Goal: Task Accomplishment & Management: Manage account settings

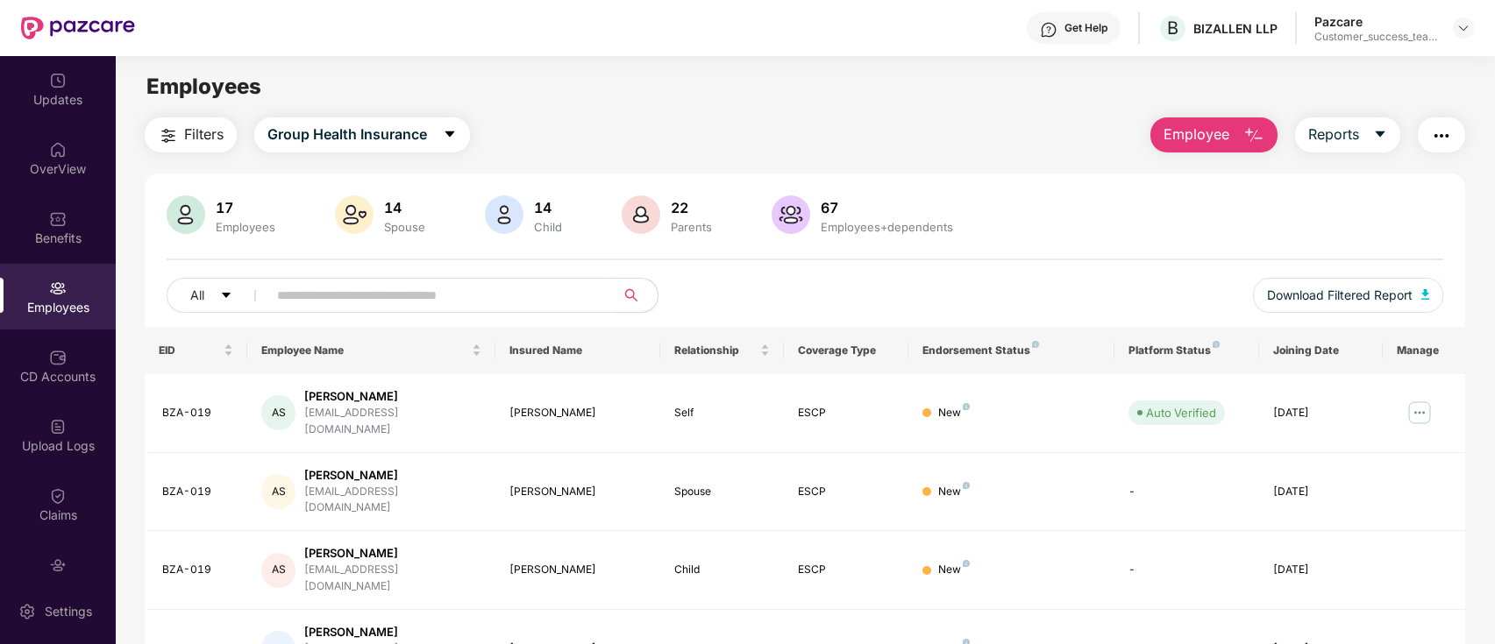
click at [1461, 25] on img at bounding box center [1463, 28] width 14 height 14
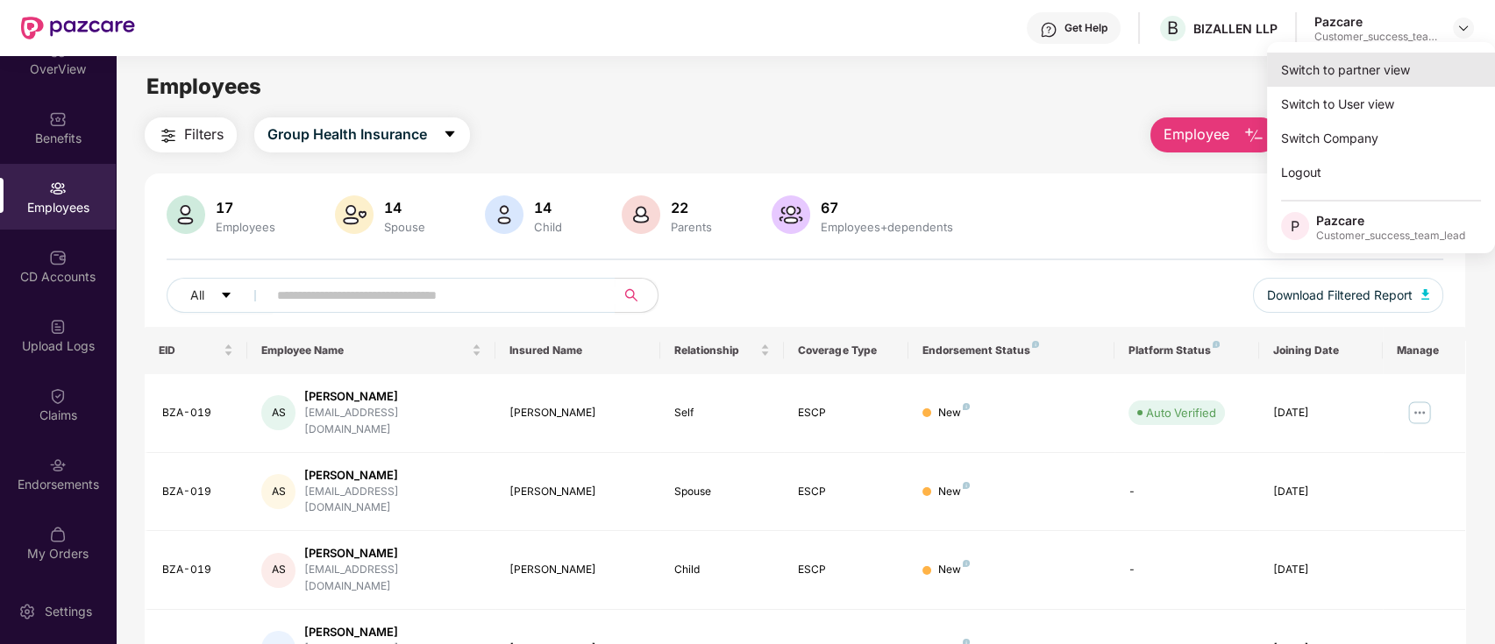
click at [1402, 67] on div "Switch to partner view" at bounding box center [1381, 70] width 228 height 34
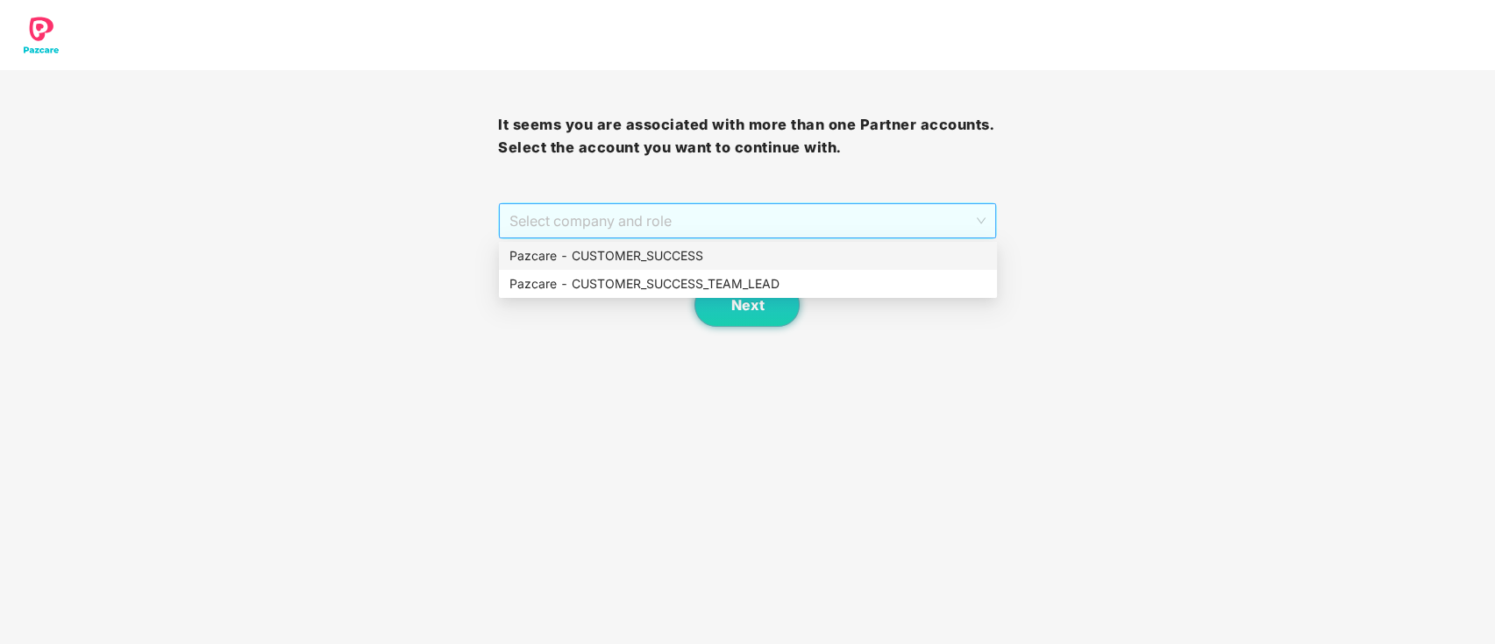
click at [843, 224] on span "Select company and role" at bounding box center [746, 220] width 475 height 33
click at [778, 284] on div "Pazcare - CUSTOMER_SUCCESS_TEAM_LEAD" at bounding box center [747, 283] width 477 height 19
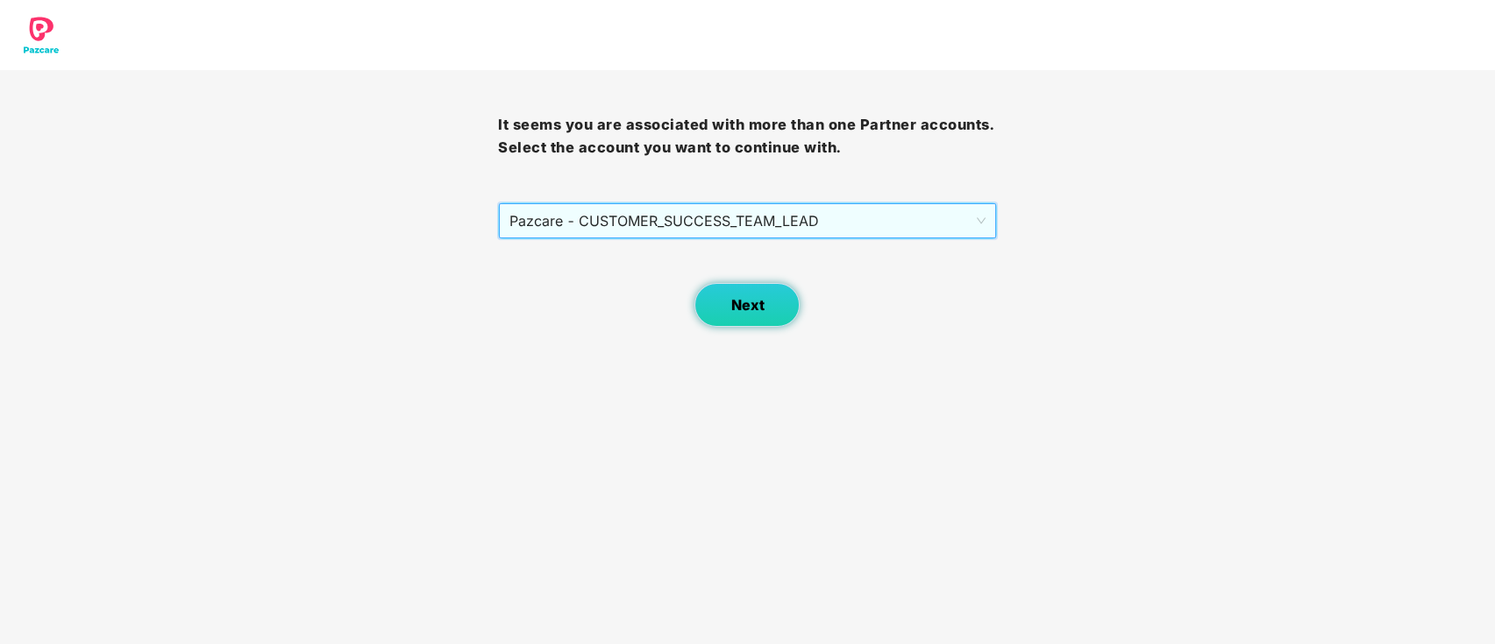
click at [754, 302] on span "Next" at bounding box center [746, 305] width 33 height 17
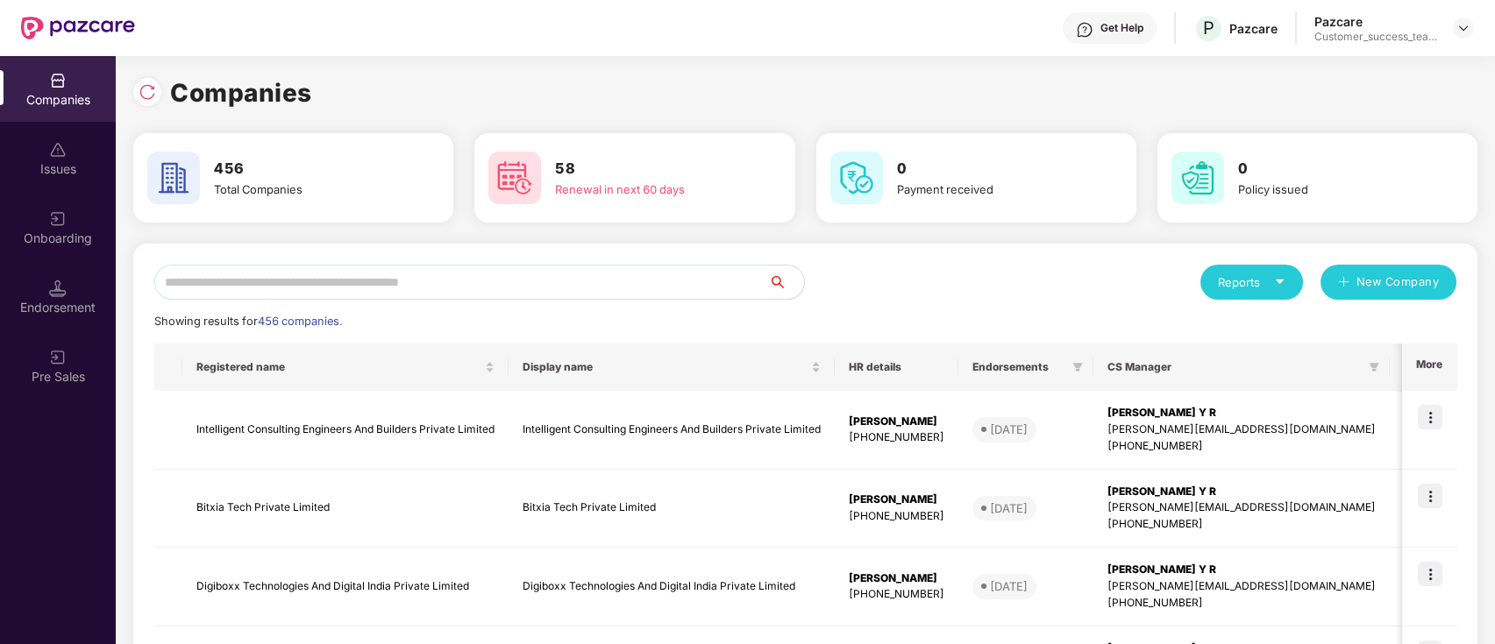
click at [601, 284] on input "text" at bounding box center [461, 282] width 615 height 35
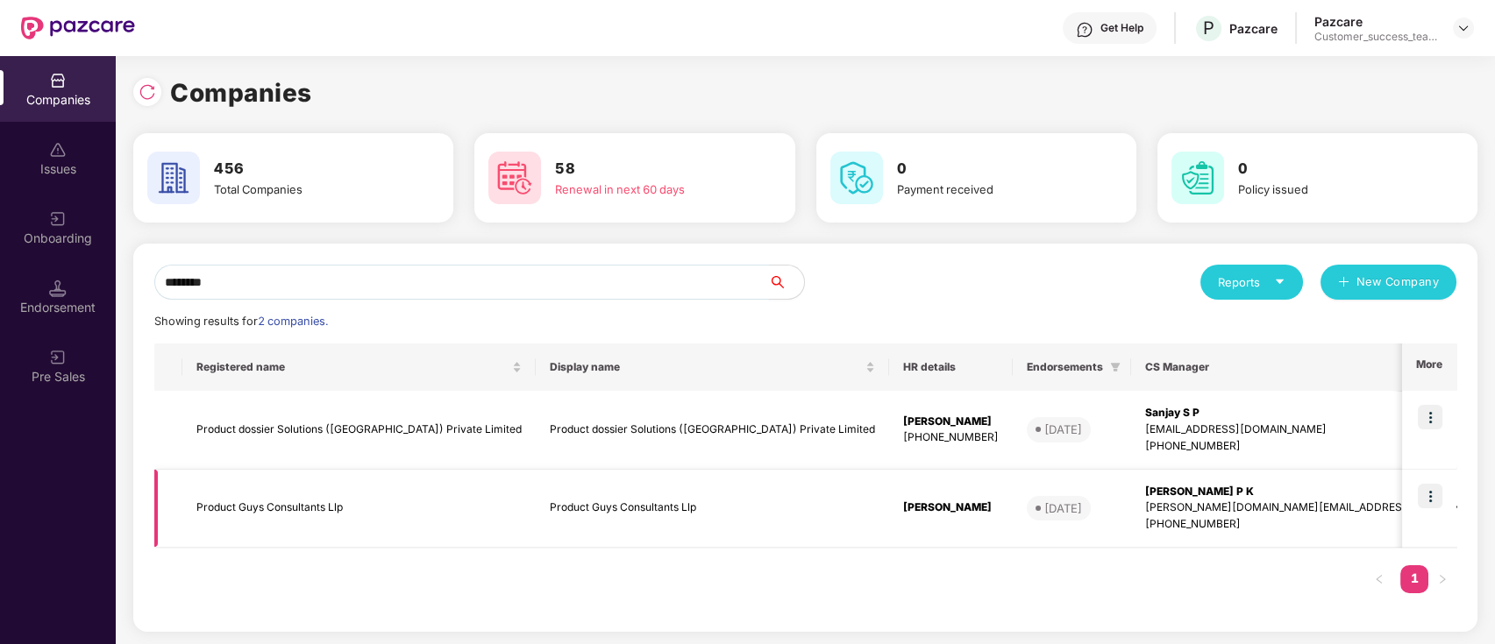
type input "*******"
click at [1431, 500] on img at bounding box center [1430, 496] width 25 height 25
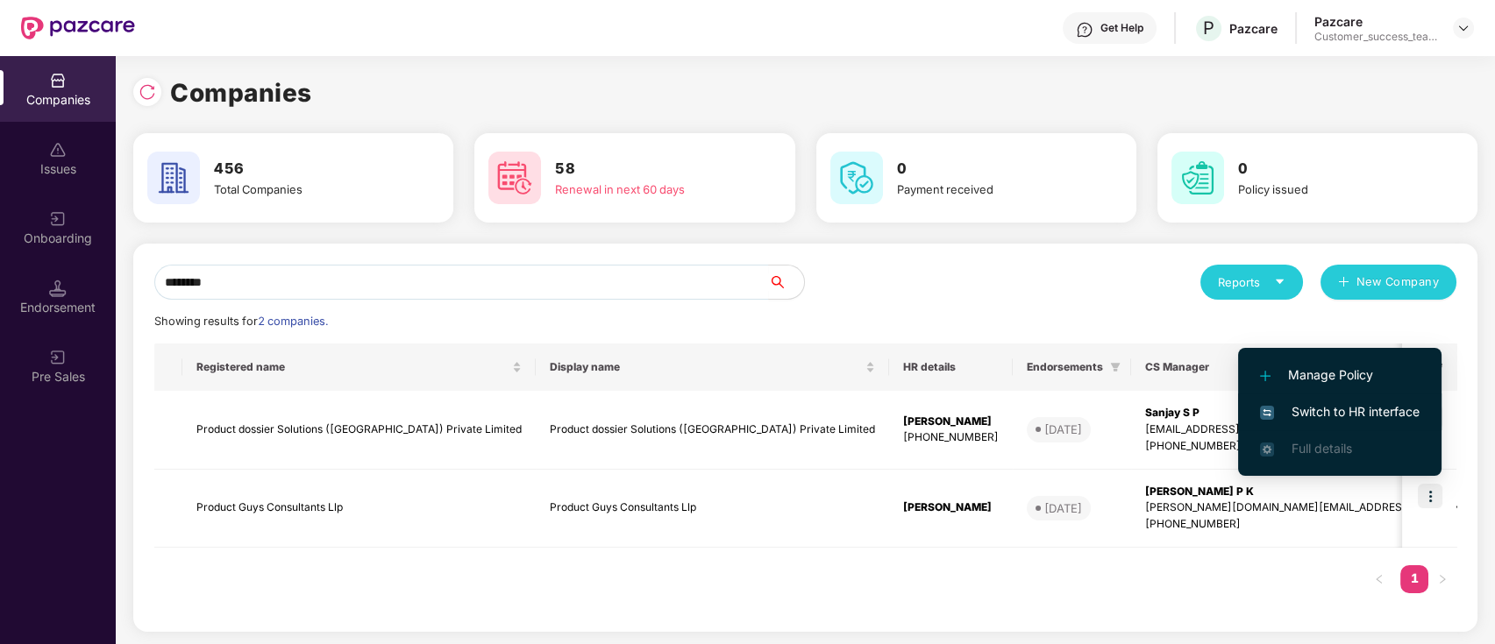
click at [1395, 408] on span "Switch to HR interface" at bounding box center [1340, 411] width 160 height 19
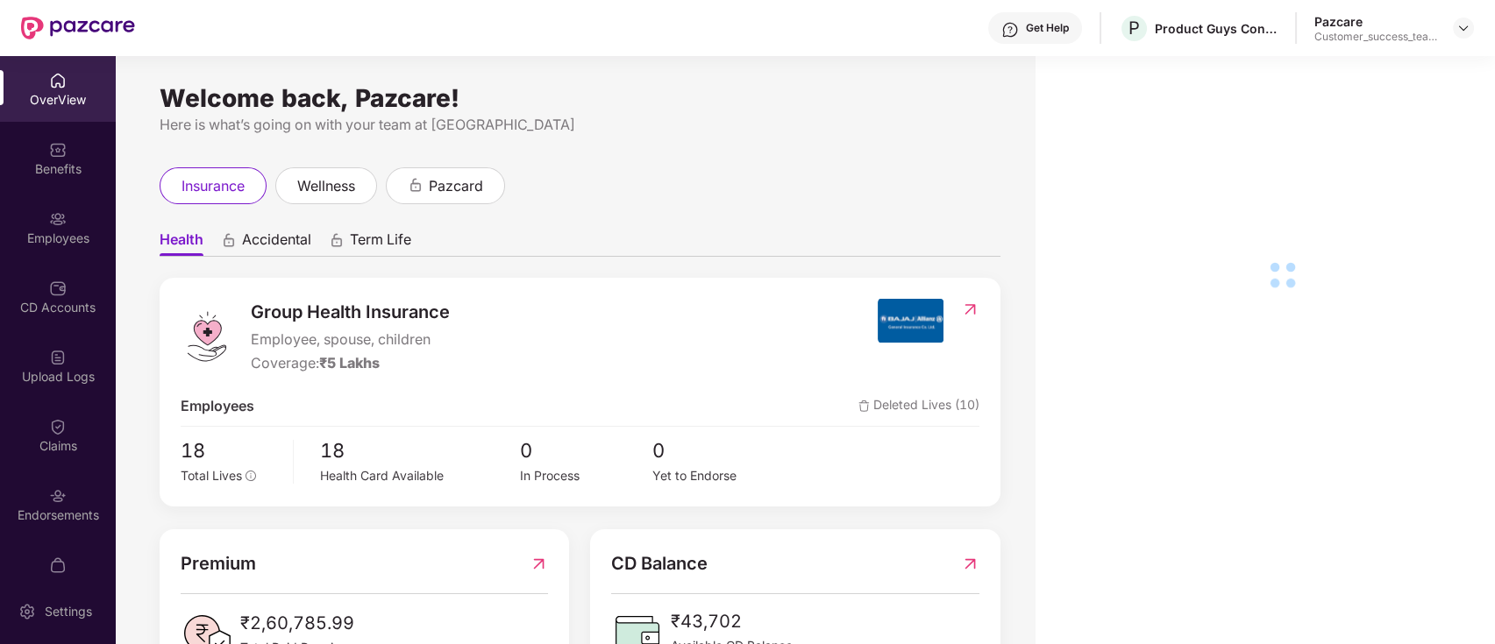
click at [53, 244] on div "Employees" at bounding box center [58, 239] width 116 height 18
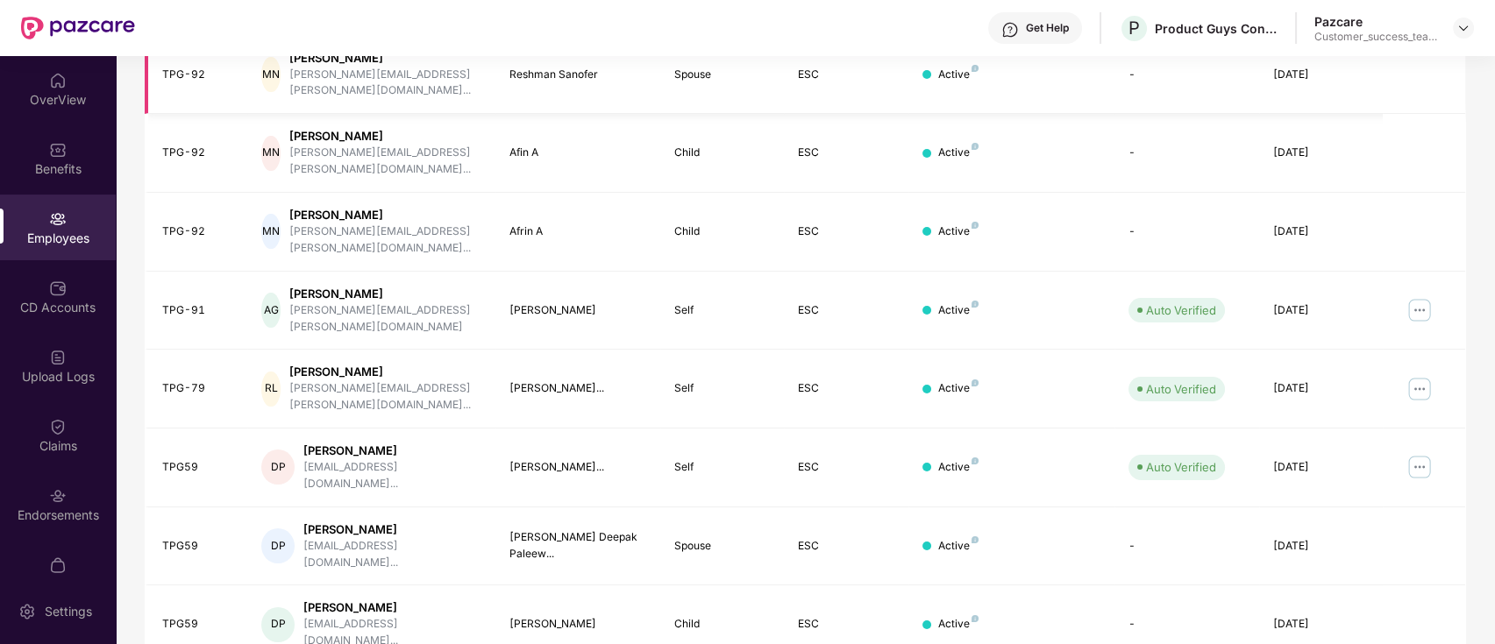
scroll to position [431, 0]
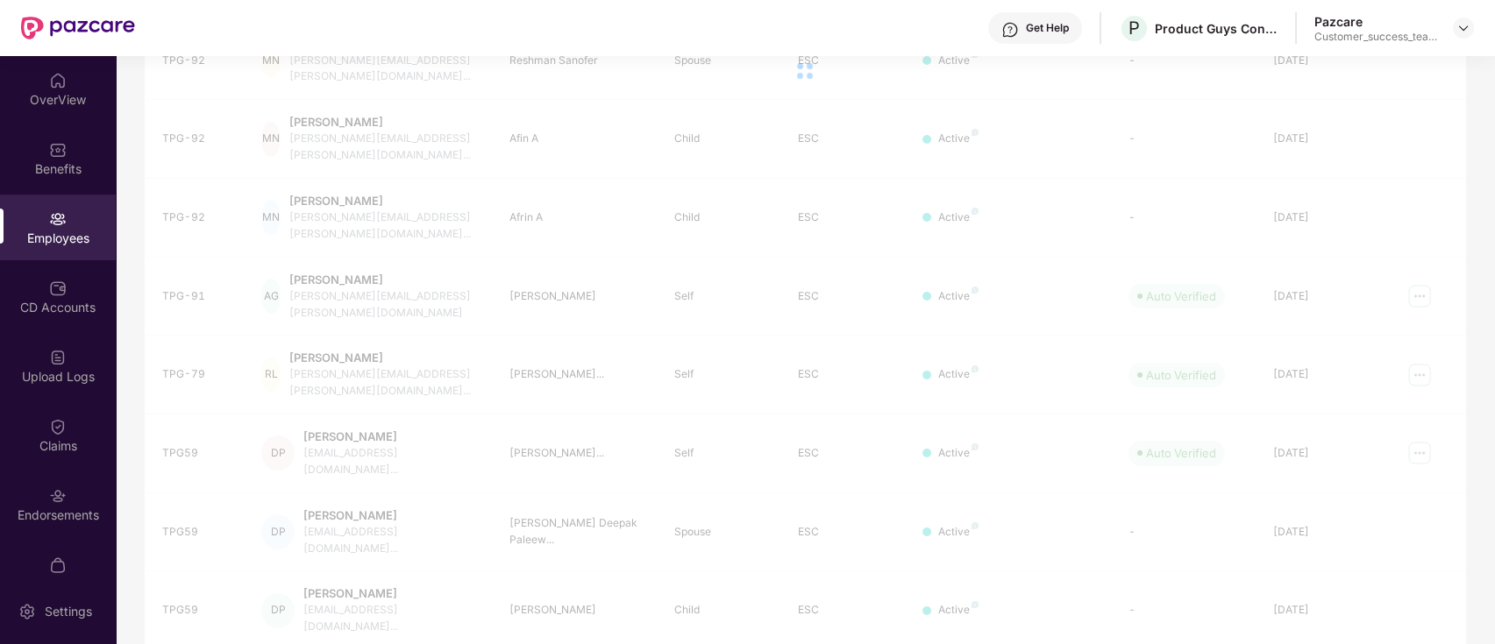
scroll to position [303, 0]
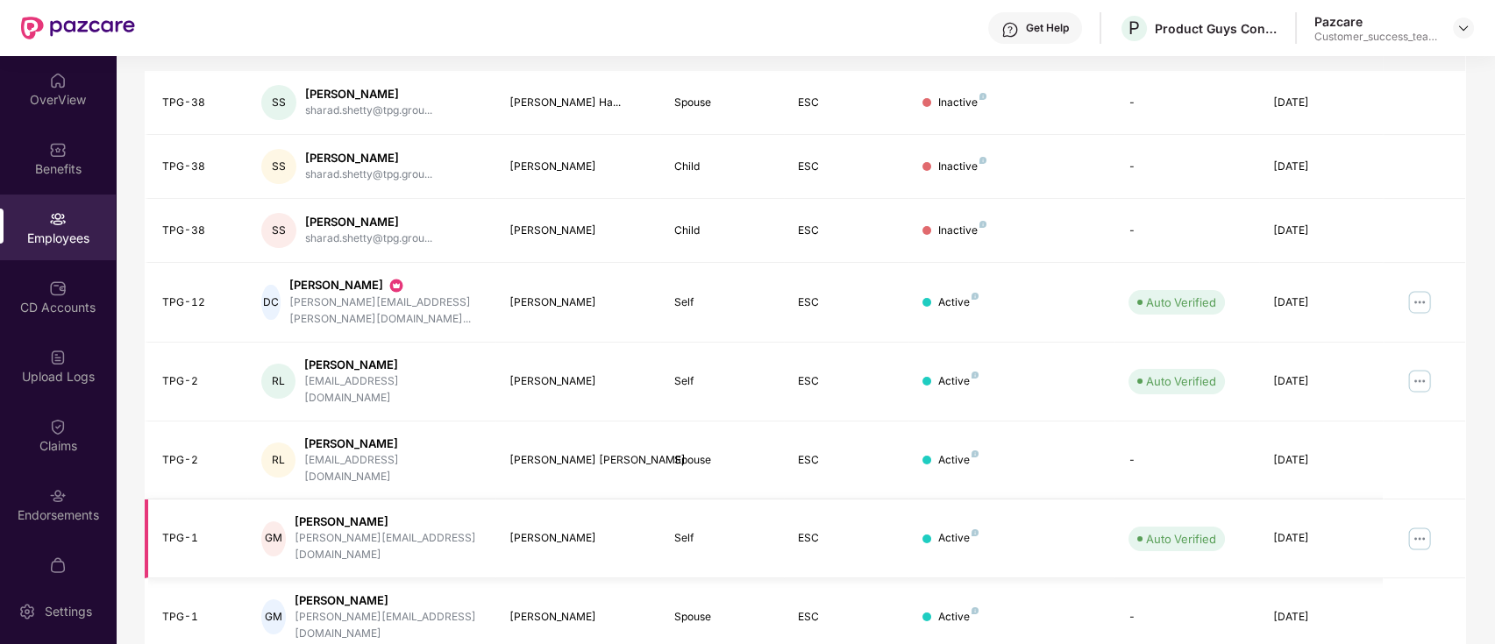
drag, startPoint x: 407, startPoint y: 472, endPoint x: 304, endPoint y: 471, distance: 102.6
click at [304, 514] on div "[PERSON_NAME]" at bounding box center [388, 522] width 187 height 17
copy div "[PERSON_NAME]"
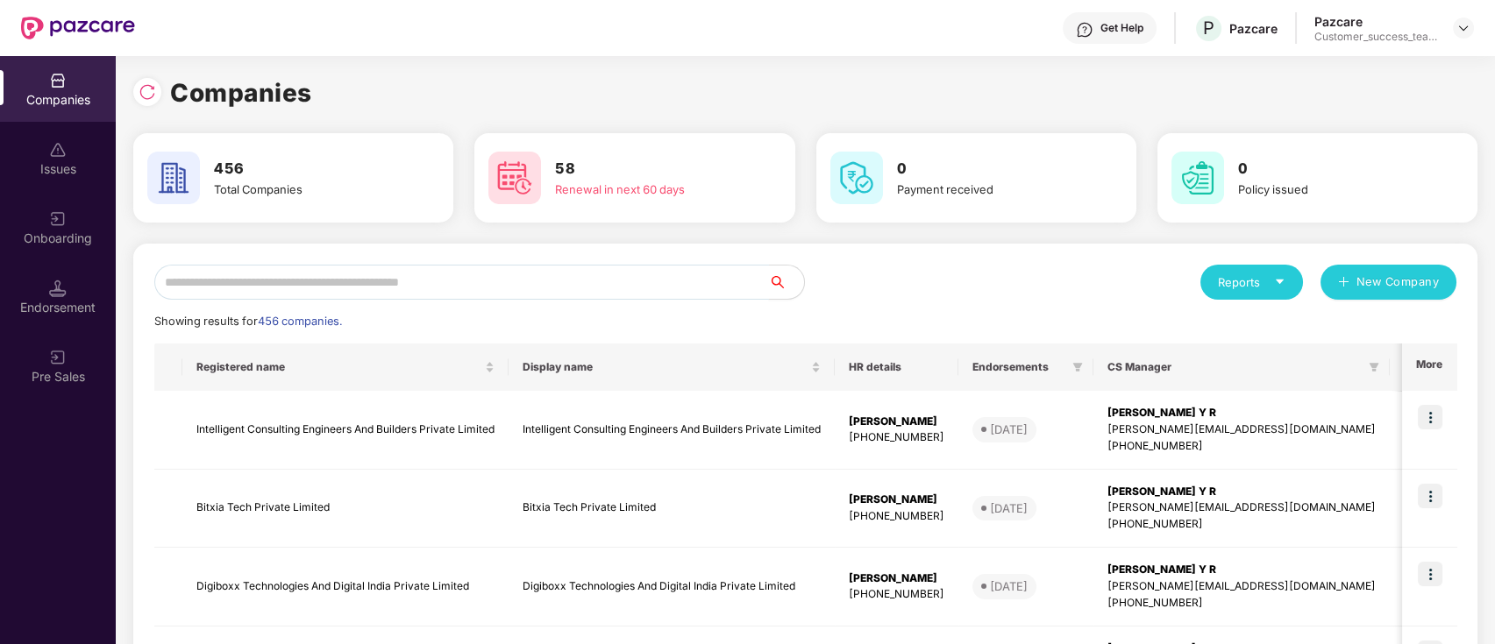
click at [324, 274] on input "text" at bounding box center [461, 282] width 615 height 35
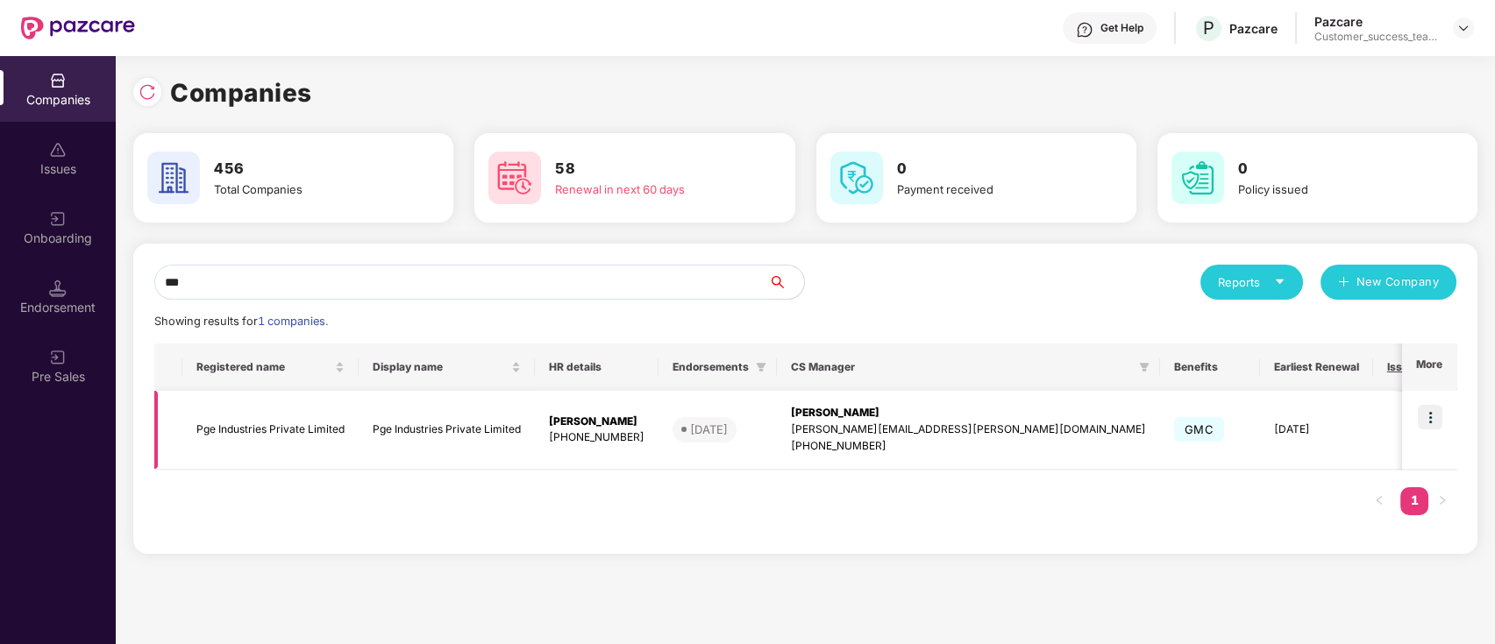
type input "***"
click at [1431, 423] on img at bounding box center [1430, 417] width 25 height 25
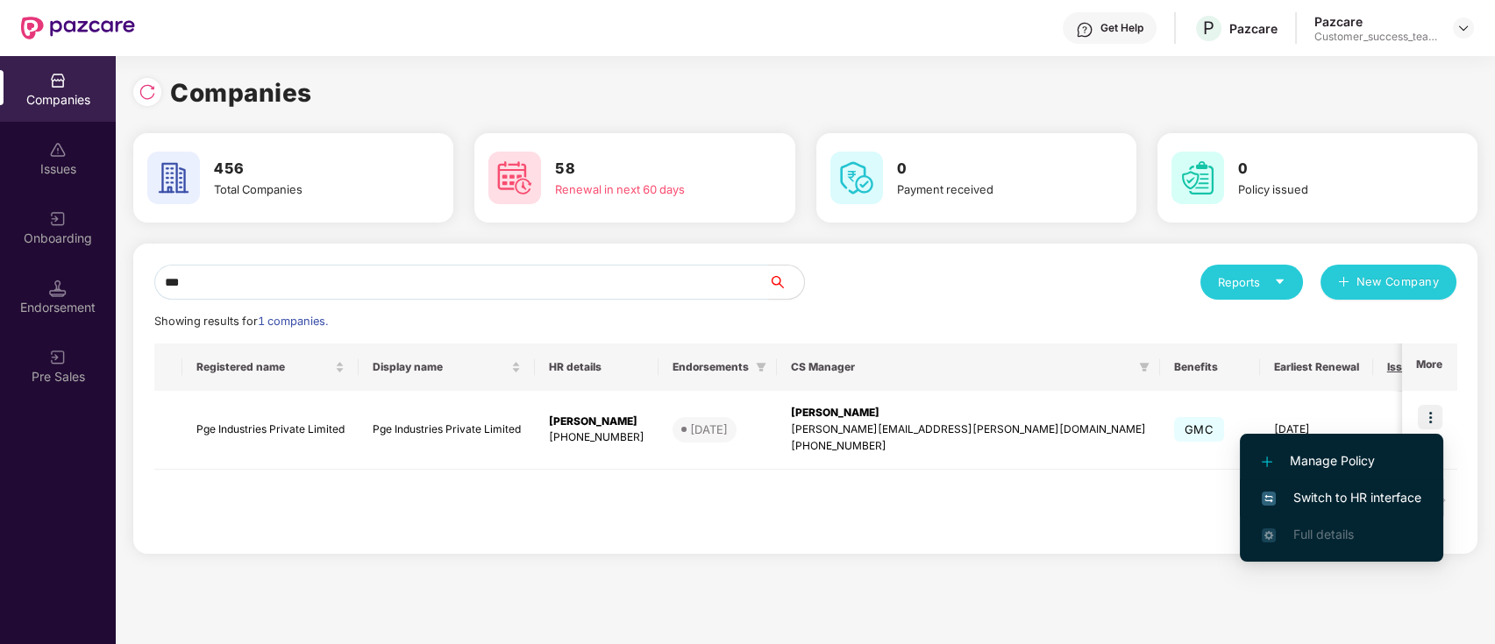
click at [1382, 490] on span "Switch to HR interface" at bounding box center [1342, 497] width 160 height 19
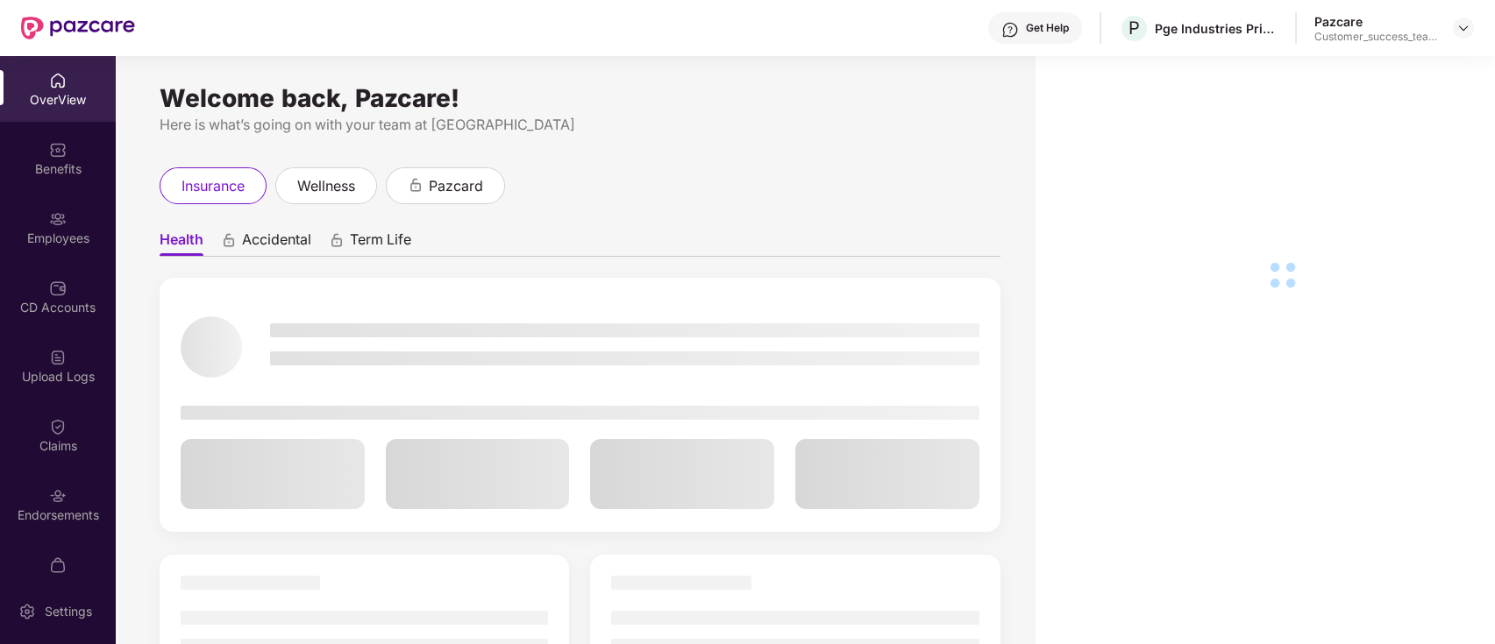
click at [79, 273] on div "CD Accounts" at bounding box center [58, 297] width 116 height 66
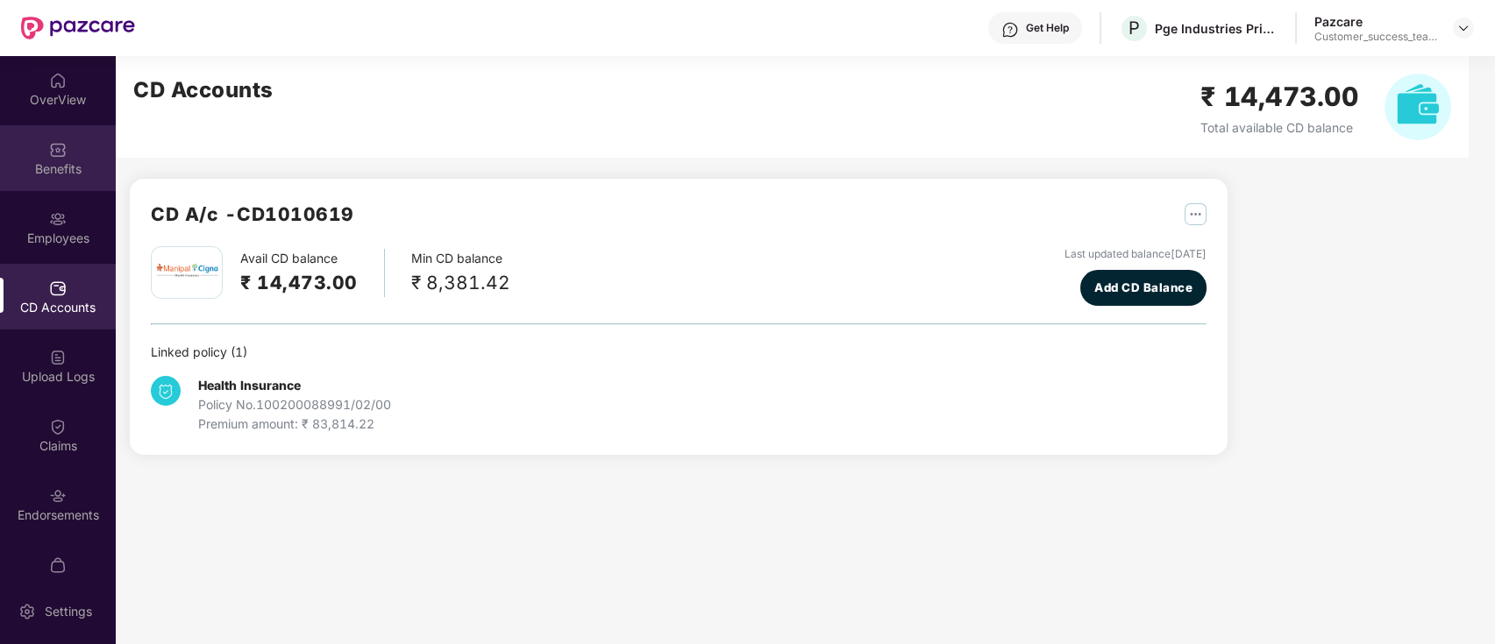
click at [63, 153] on img at bounding box center [58, 150] width 18 height 18
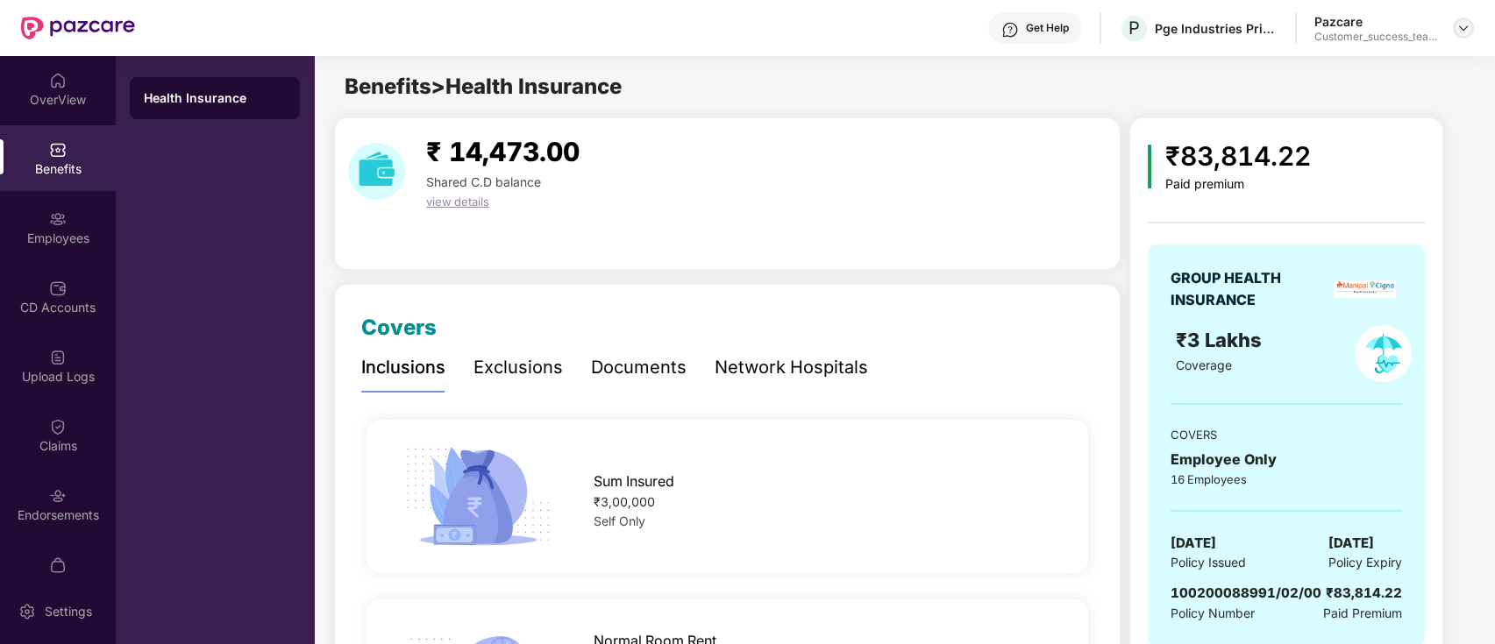
click at [1459, 29] on img at bounding box center [1463, 28] width 14 height 14
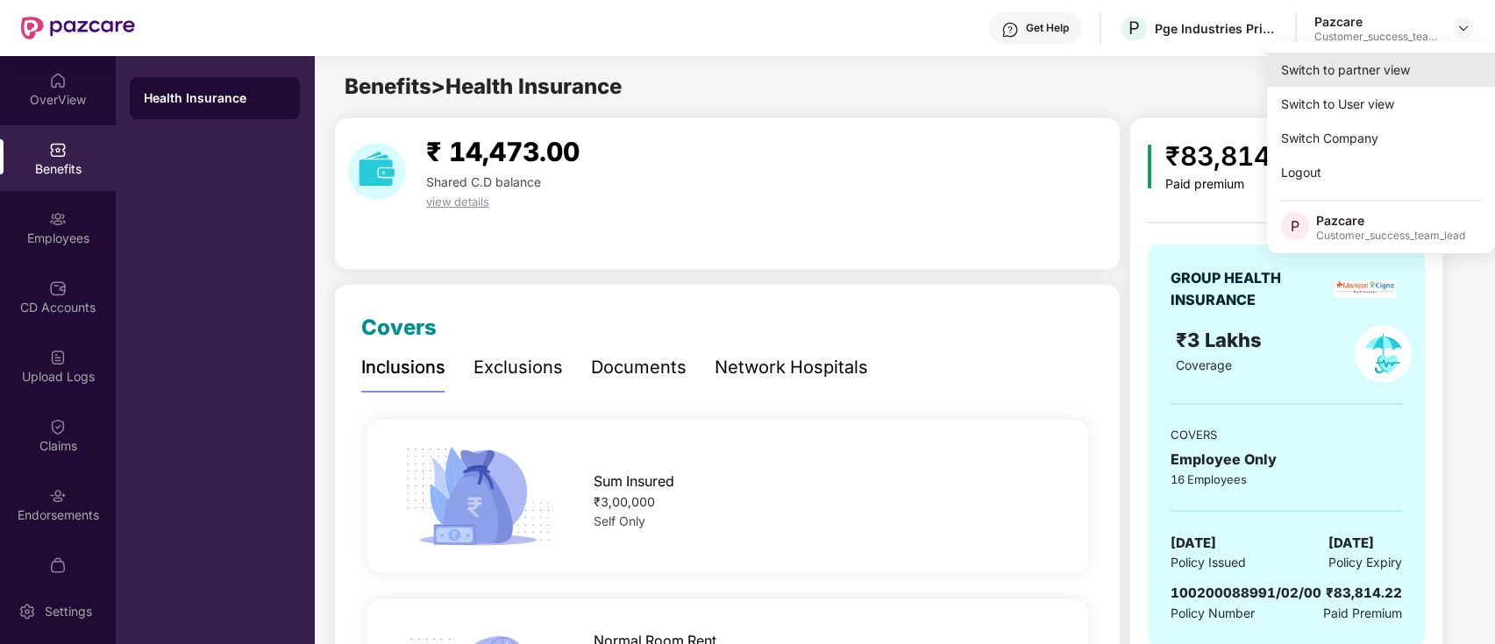
click at [1444, 60] on div "Switch to partner view" at bounding box center [1381, 70] width 228 height 34
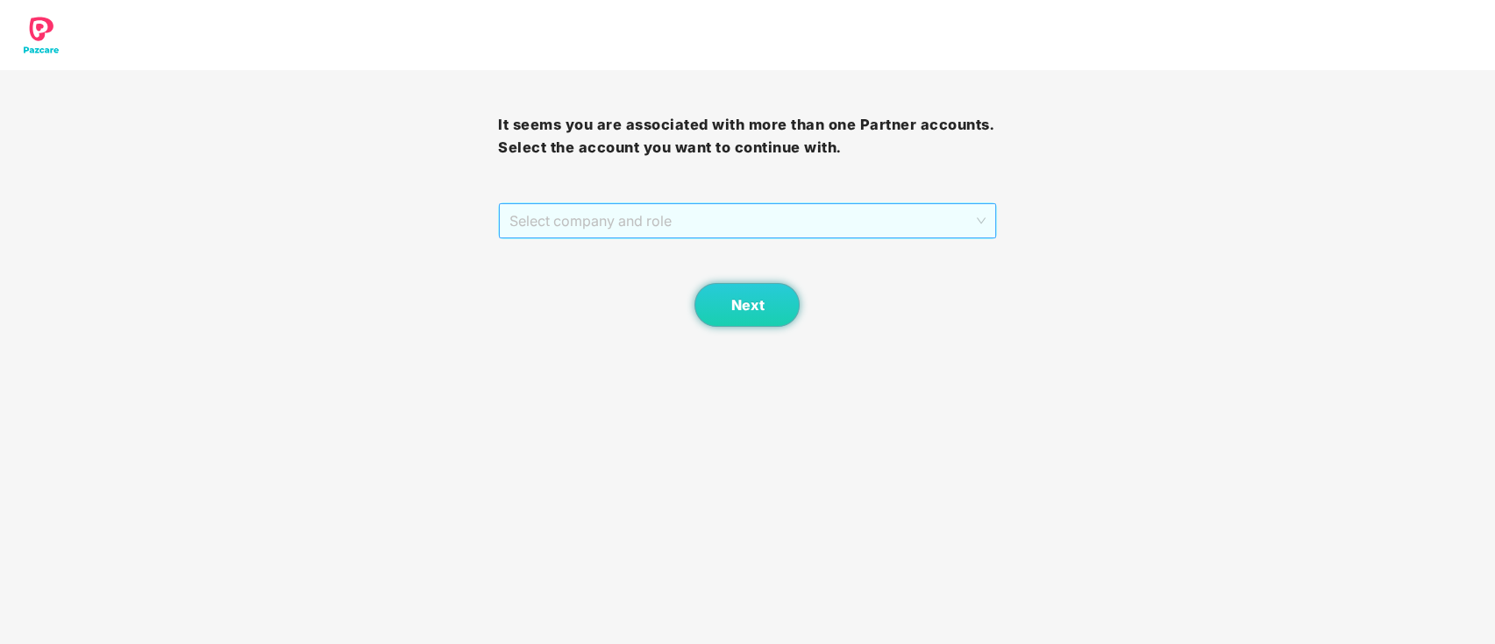
click at [686, 216] on span "Select company and role" at bounding box center [746, 220] width 475 height 33
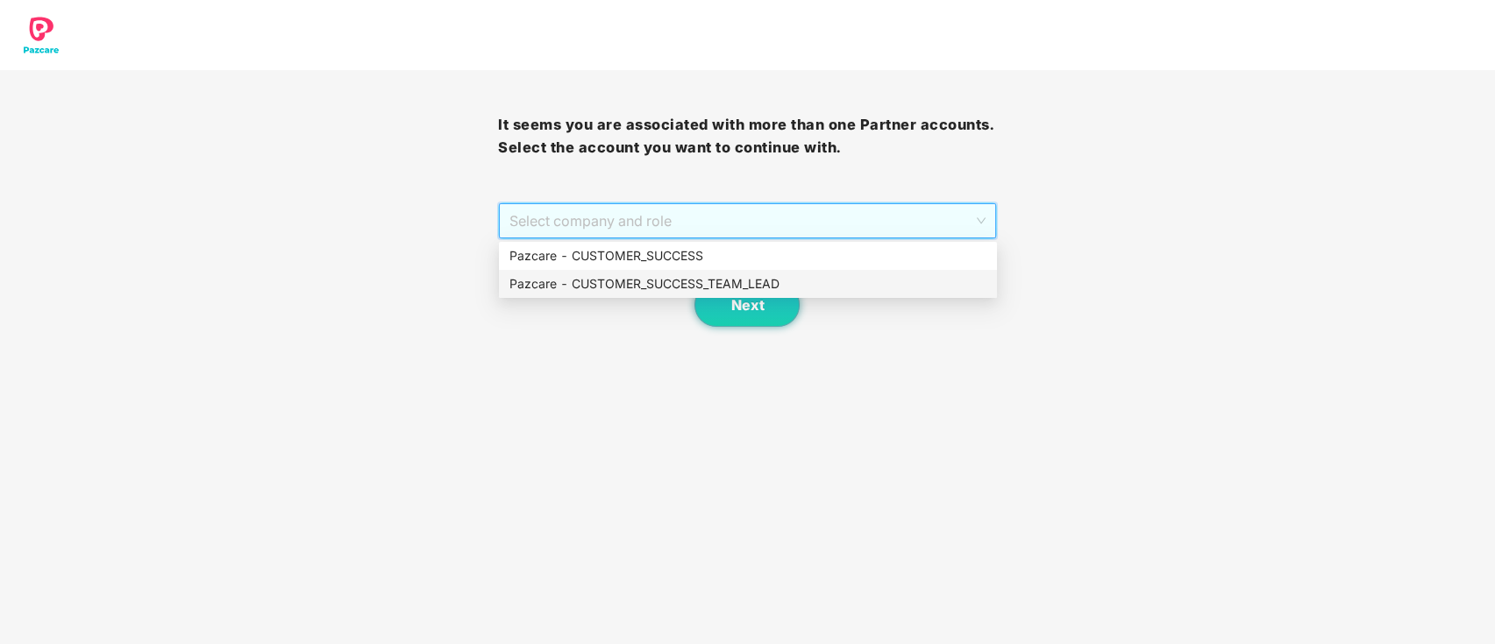
click at [689, 281] on div "Pazcare - CUSTOMER_SUCCESS_TEAM_LEAD" at bounding box center [747, 283] width 477 height 19
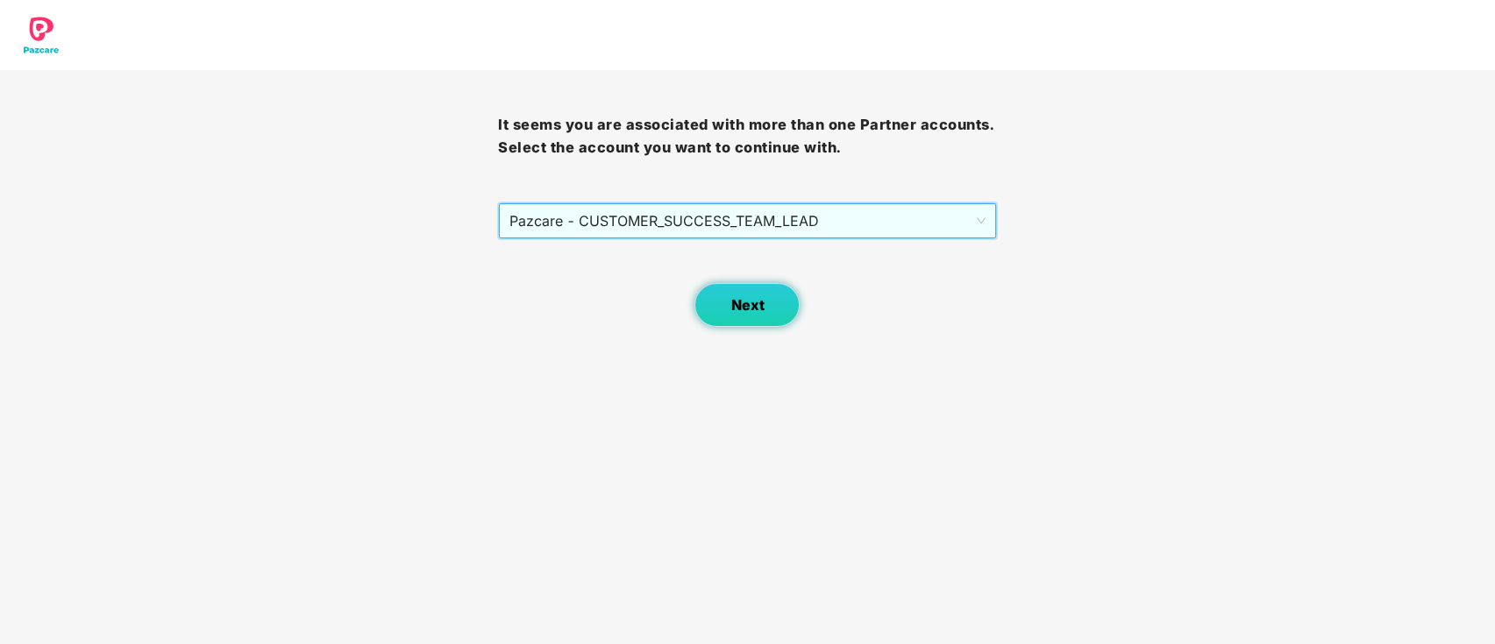
click at [725, 312] on button "Next" at bounding box center [746, 305] width 105 height 44
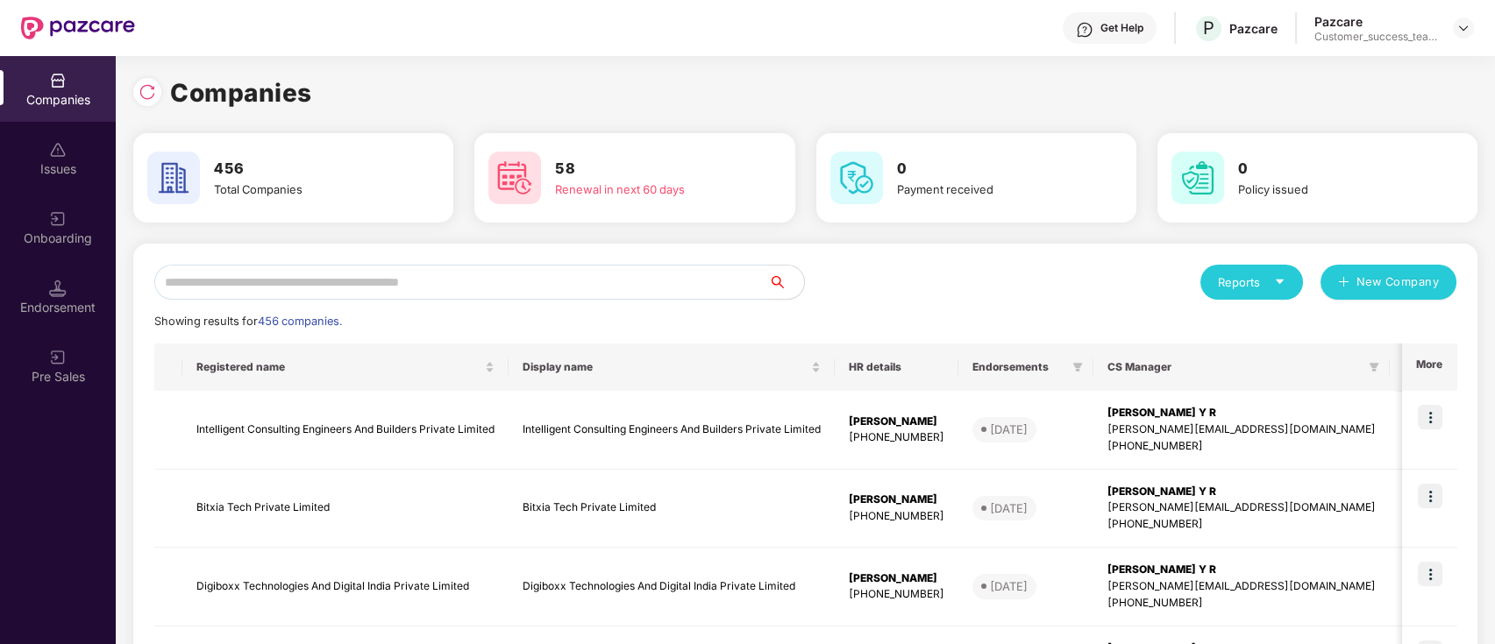
click at [554, 289] on input "text" at bounding box center [461, 282] width 615 height 35
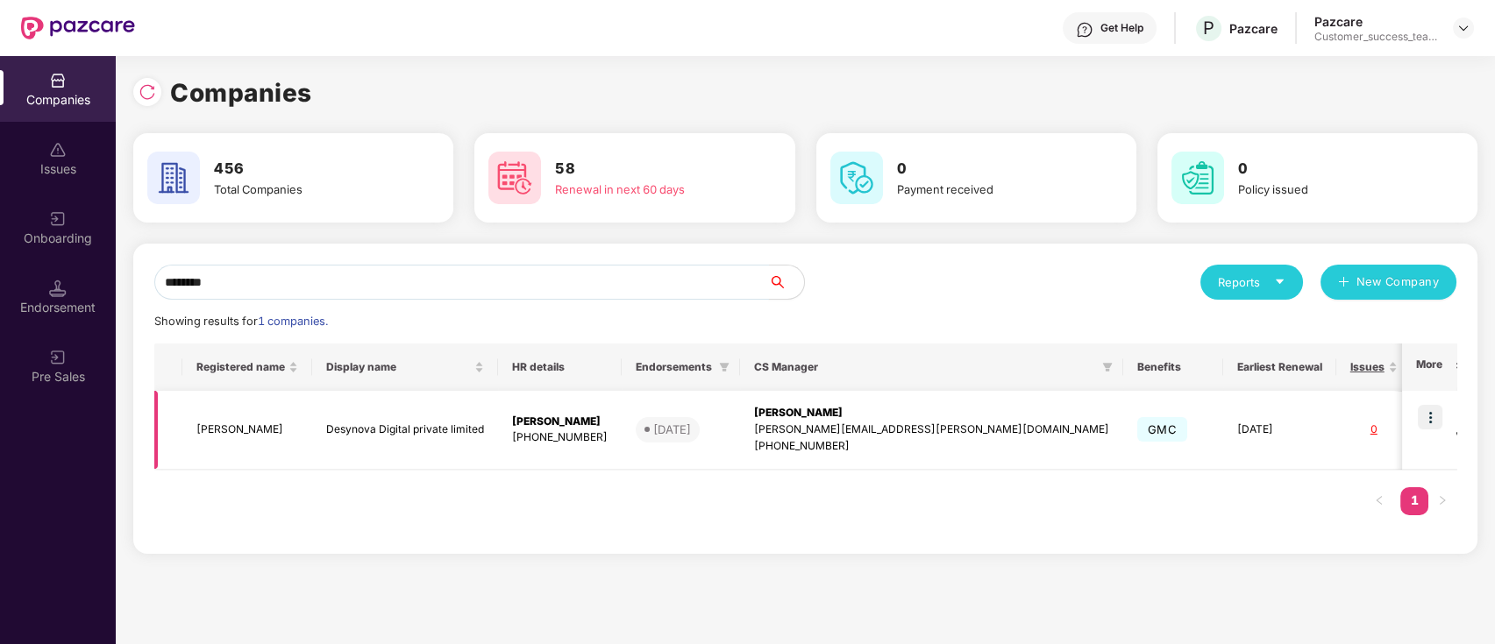
type input "********"
click at [1427, 416] on img at bounding box center [1430, 417] width 25 height 25
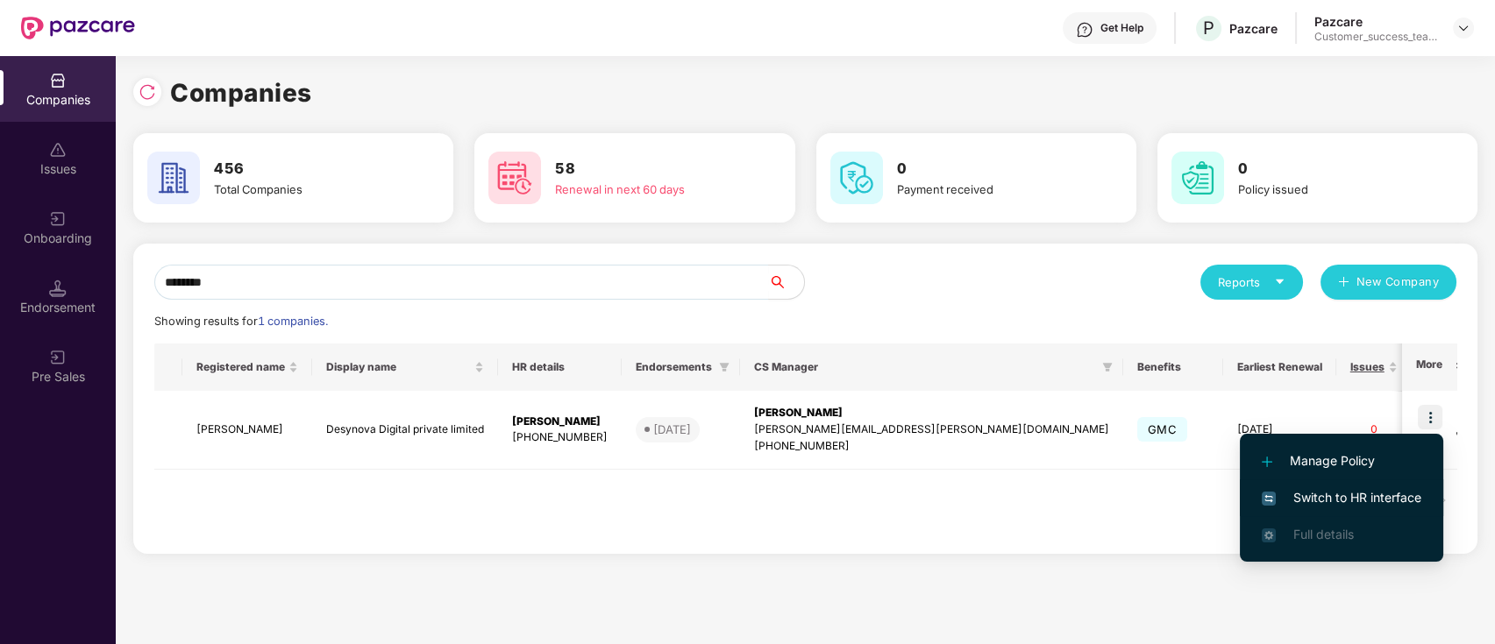
click at [1425, 508] on li "Switch to HR interface" at bounding box center [1341, 498] width 203 height 37
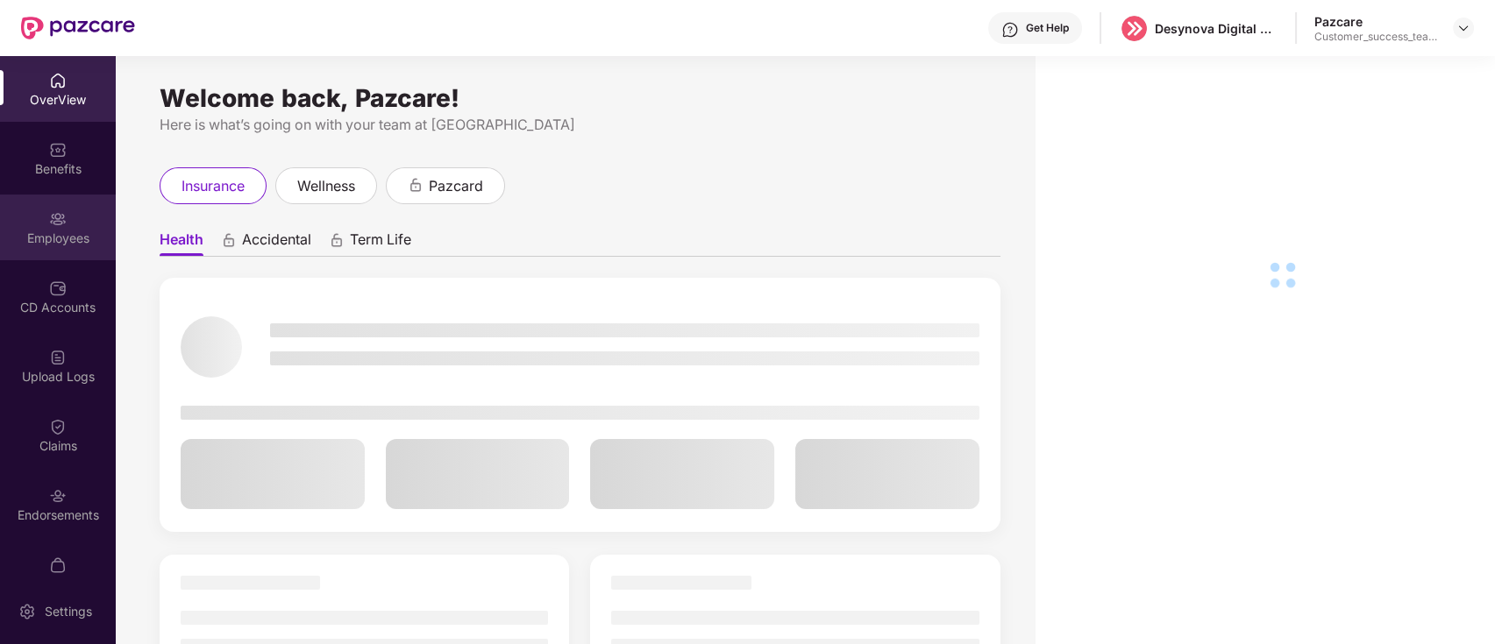
click at [25, 236] on div "Employees" at bounding box center [58, 239] width 116 height 18
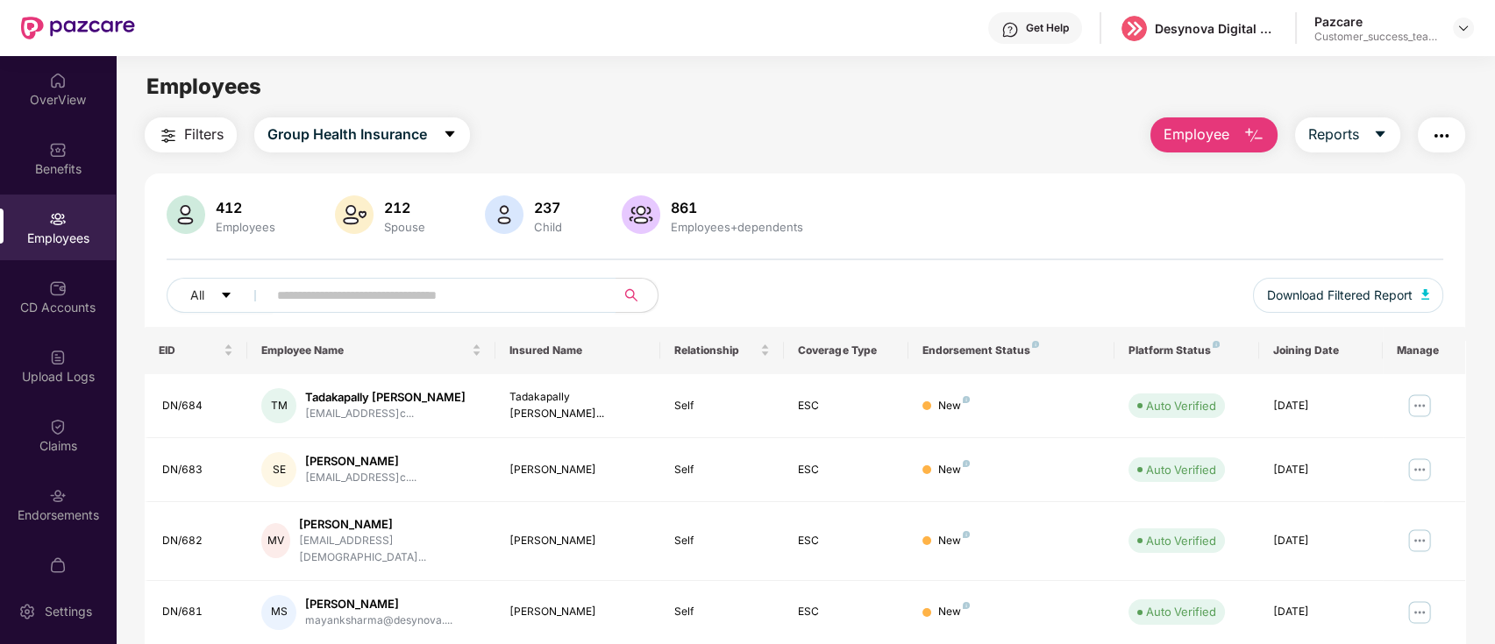
click at [417, 299] on input "text" at bounding box center [434, 295] width 315 height 26
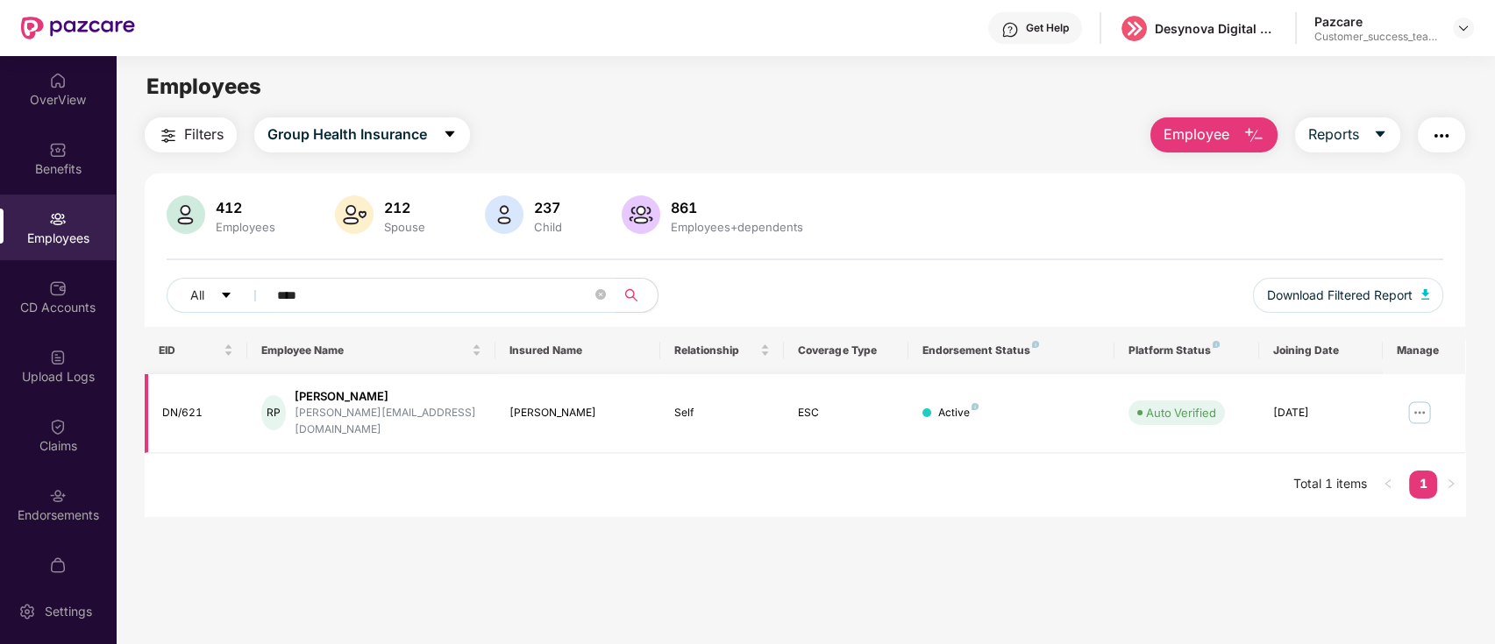
type input "****"
click at [1422, 403] on img at bounding box center [1419, 413] width 28 height 28
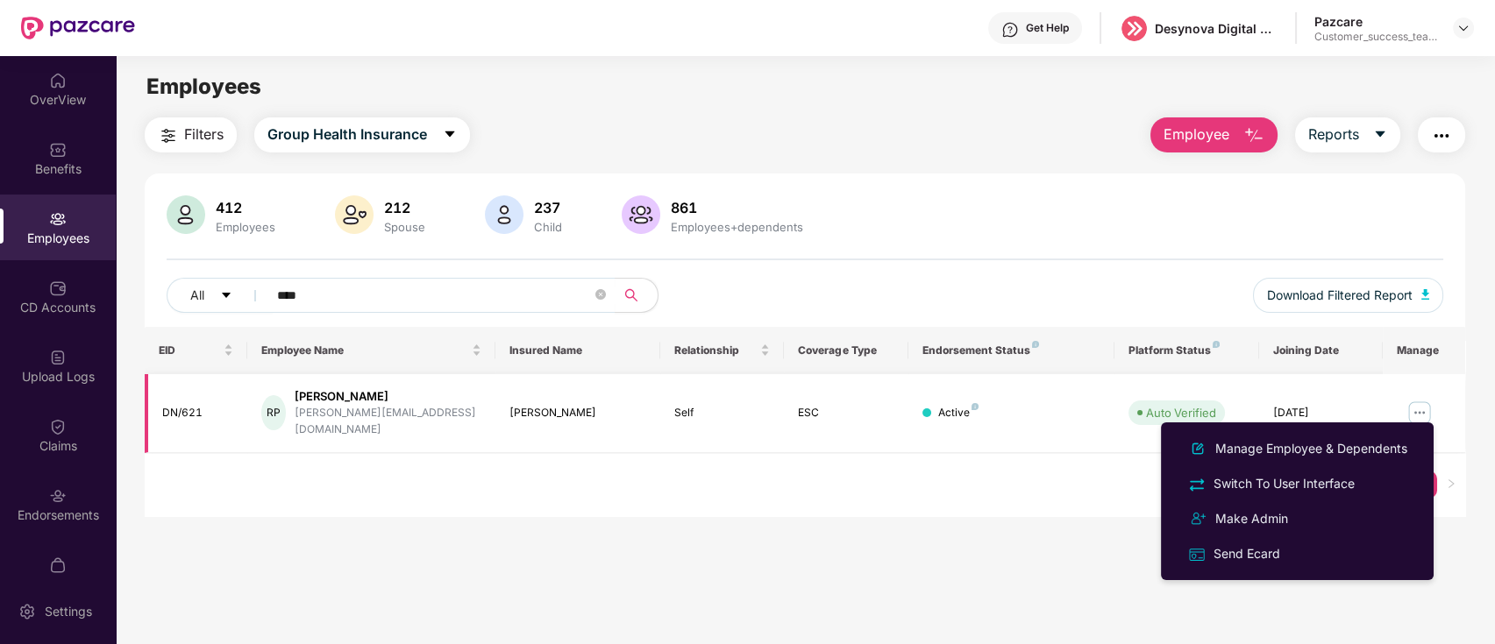
click at [1420, 402] on img at bounding box center [1419, 413] width 28 height 28
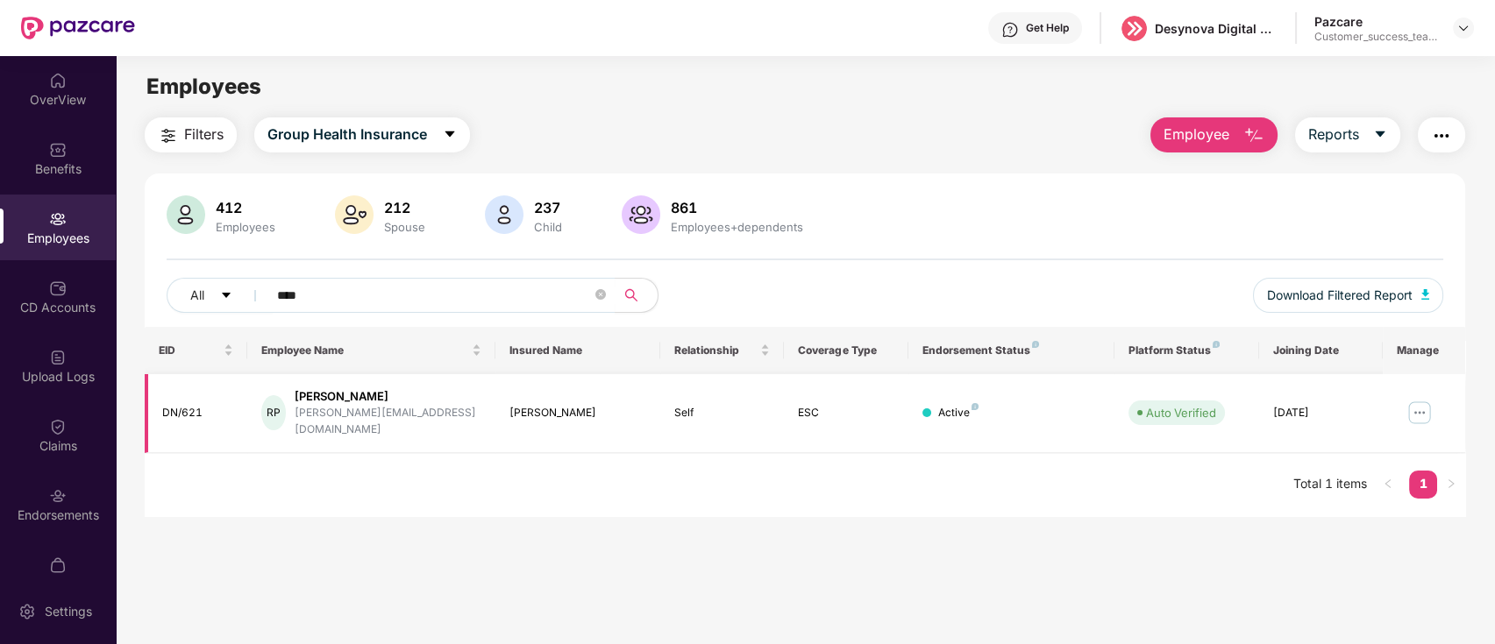
click at [1418, 404] on img at bounding box center [1419, 413] width 28 height 28
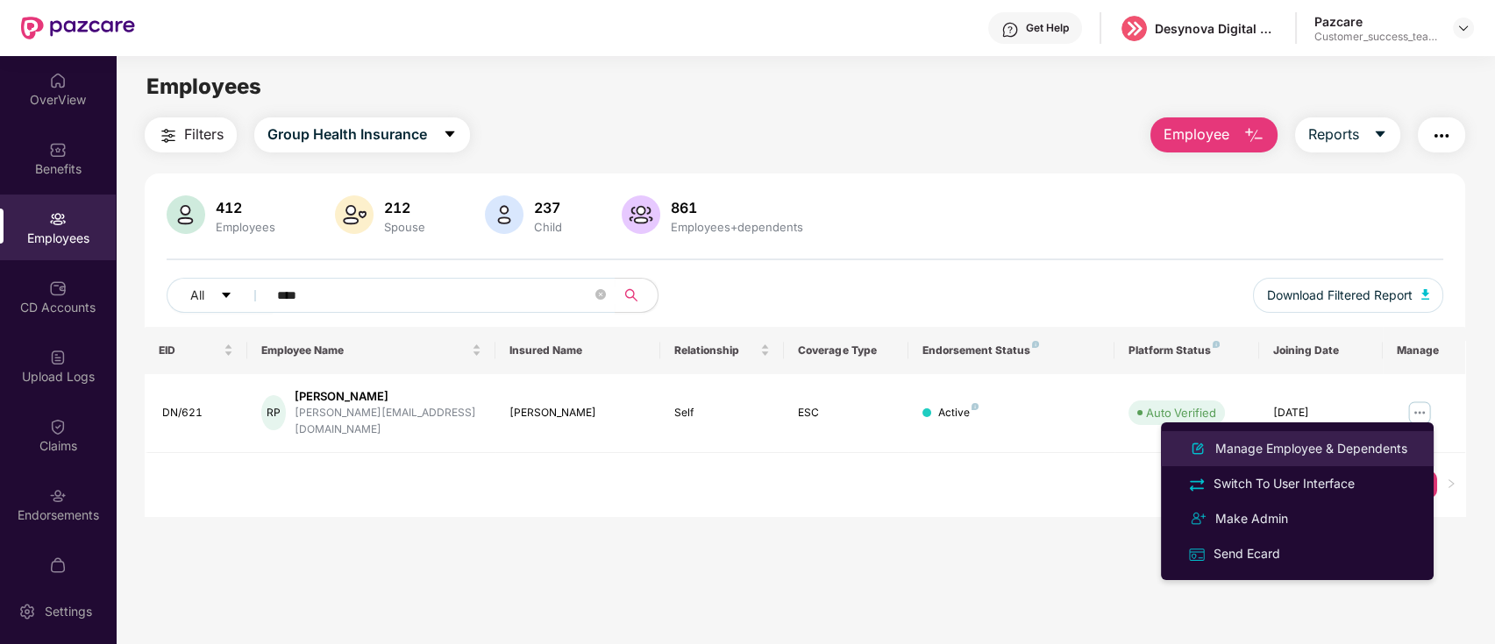
click at [1375, 457] on div "Manage Employee & Dependents" at bounding box center [1311, 448] width 199 height 19
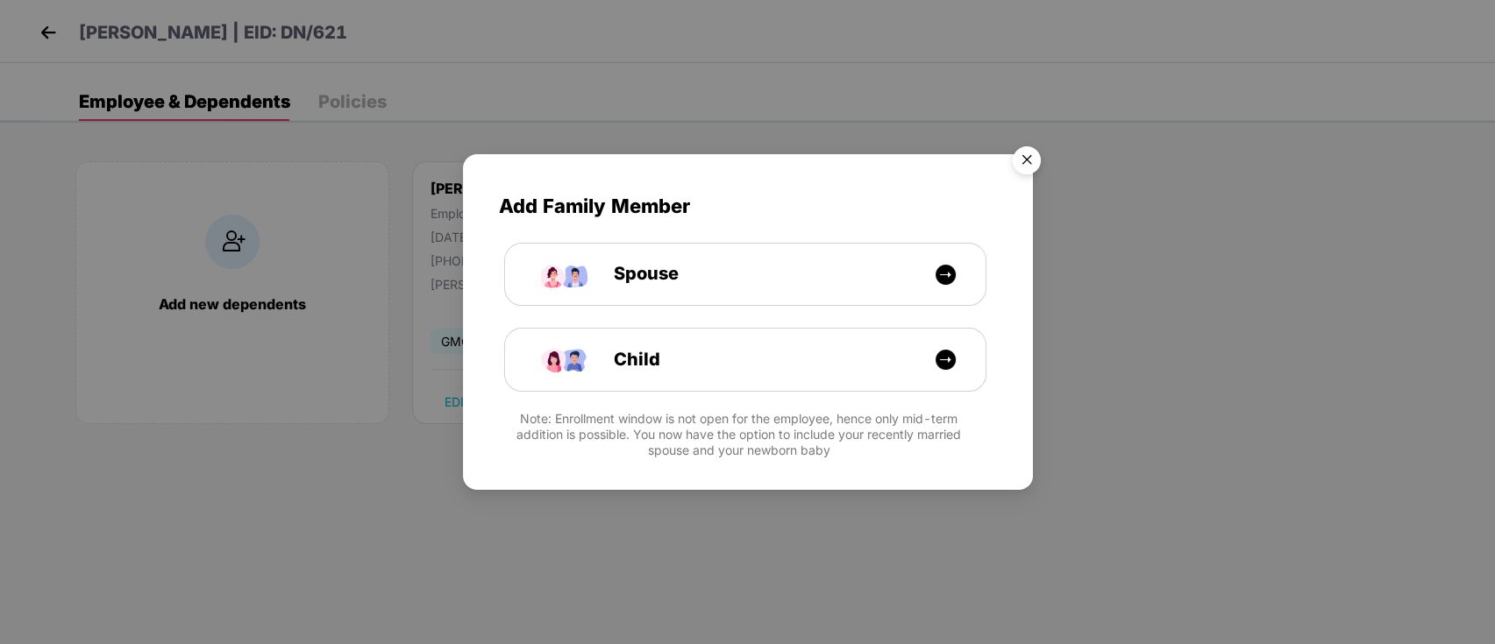
click at [1017, 165] on img "Close" at bounding box center [1026, 163] width 49 height 49
